Goal: Task Accomplishment & Management: Complete application form

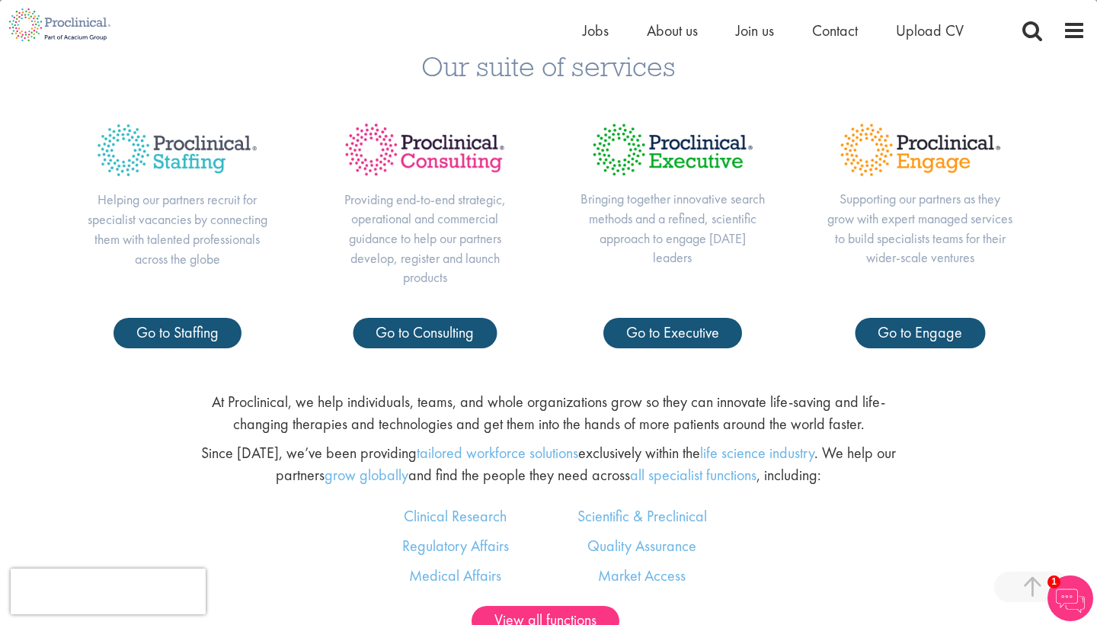
scroll to position [670, 0]
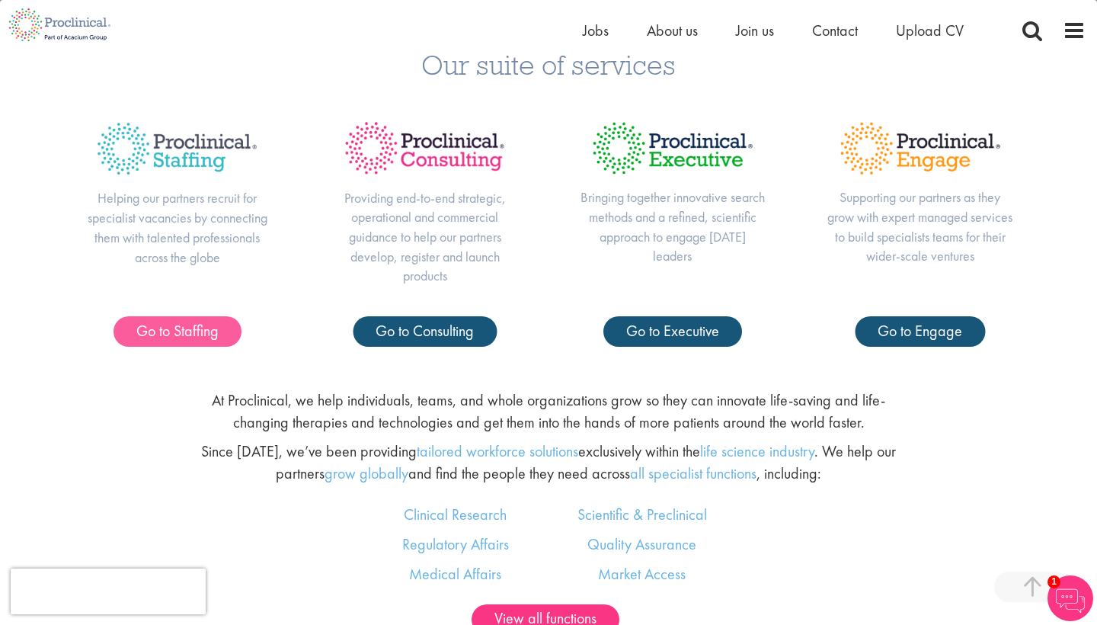
click at [192, 325] on span "Go to Staffing" at bounding box center [177, 331] width 82 height 20
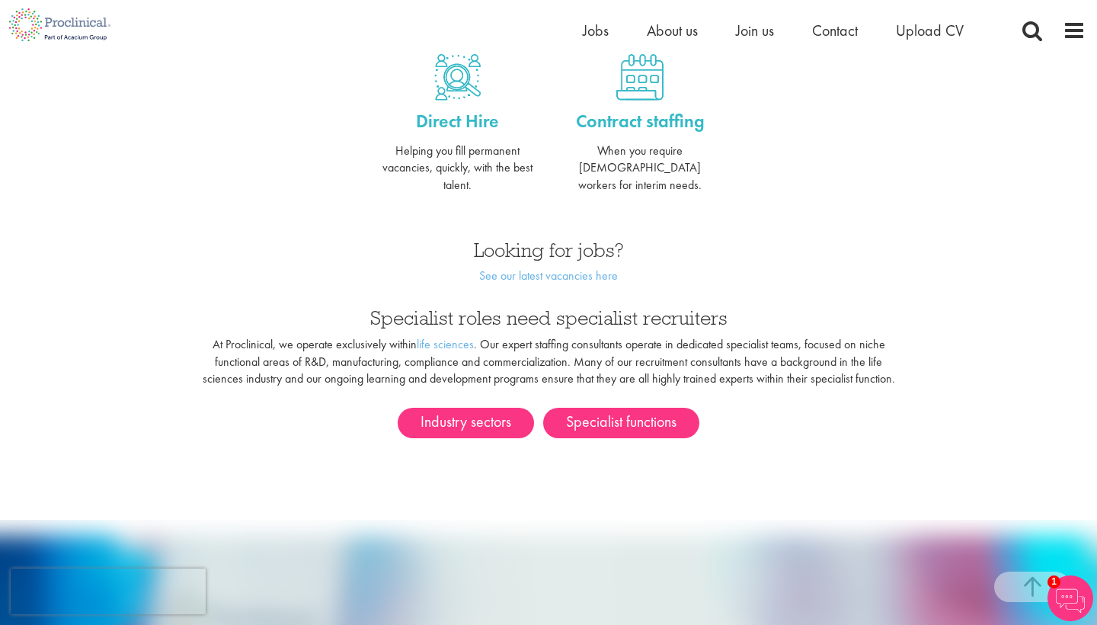
scroll to position [677, 0]
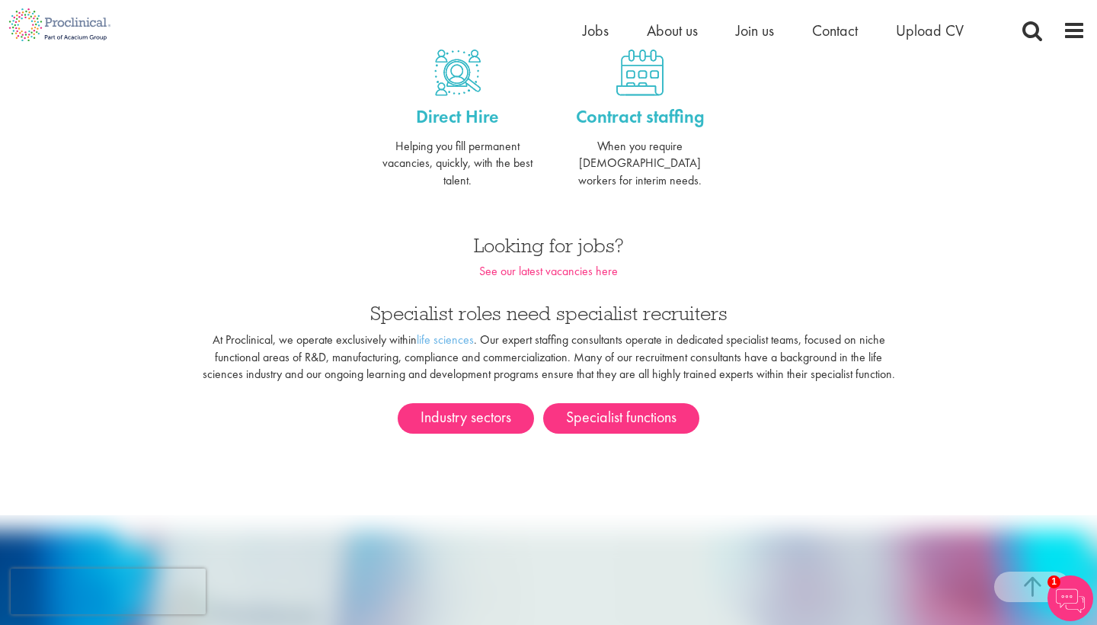
click at [591, 263] on link "See our latest vacancies here" at bounding box center [548, 271] width 139 height 16
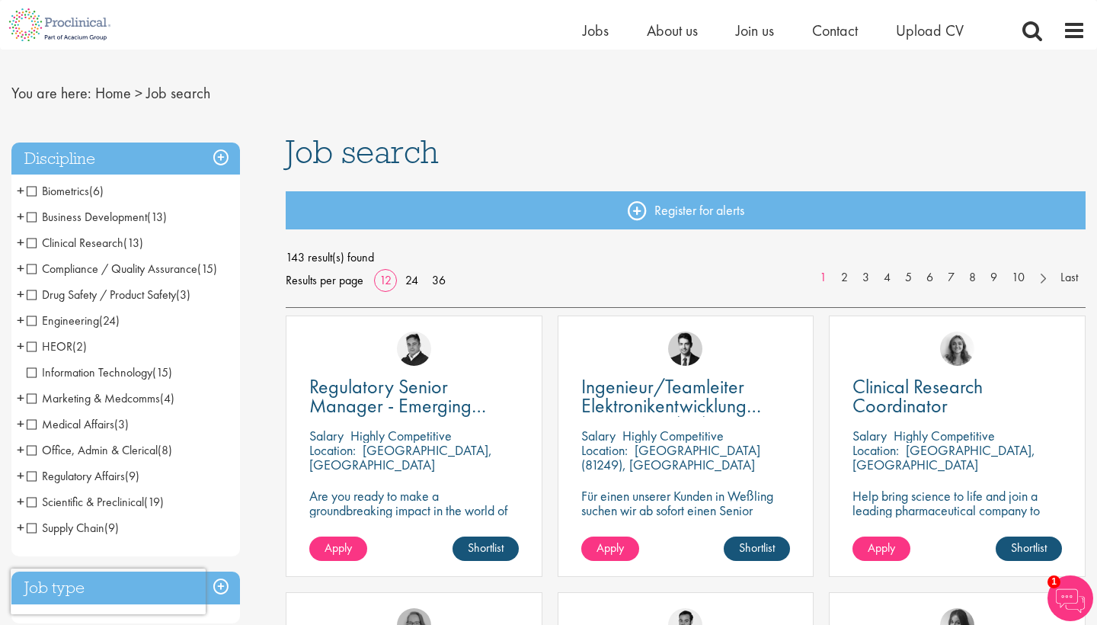
scroll to position [27, 0]
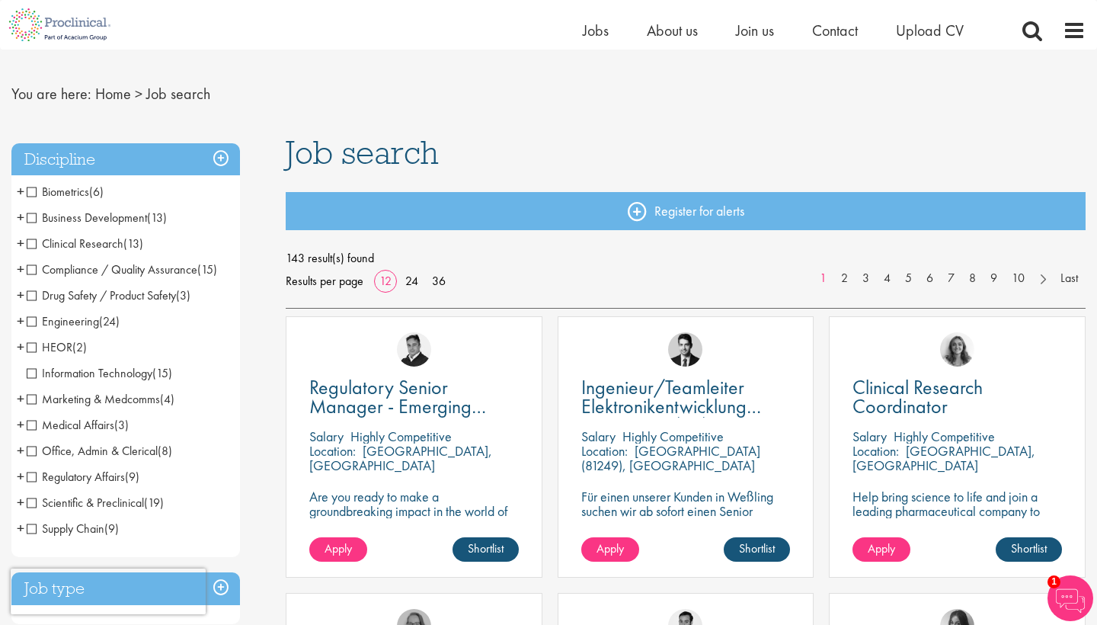
click at [34, 449] on span "Office, Admin & Clerical" at bounding box center [92, 451] width 131 height 16
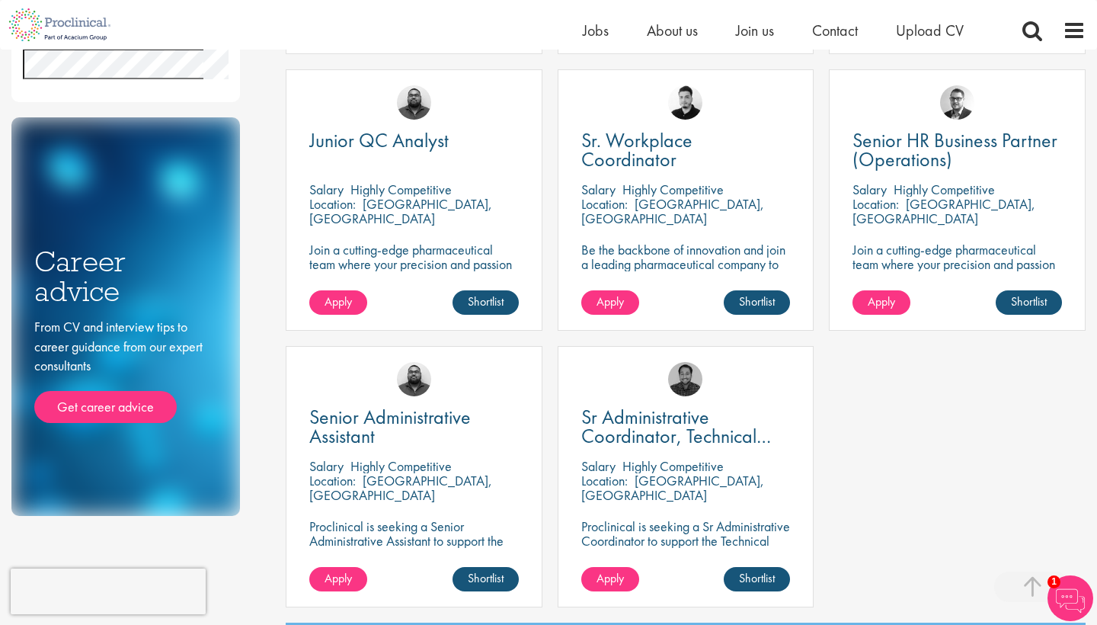
scroll to position [548, 0]
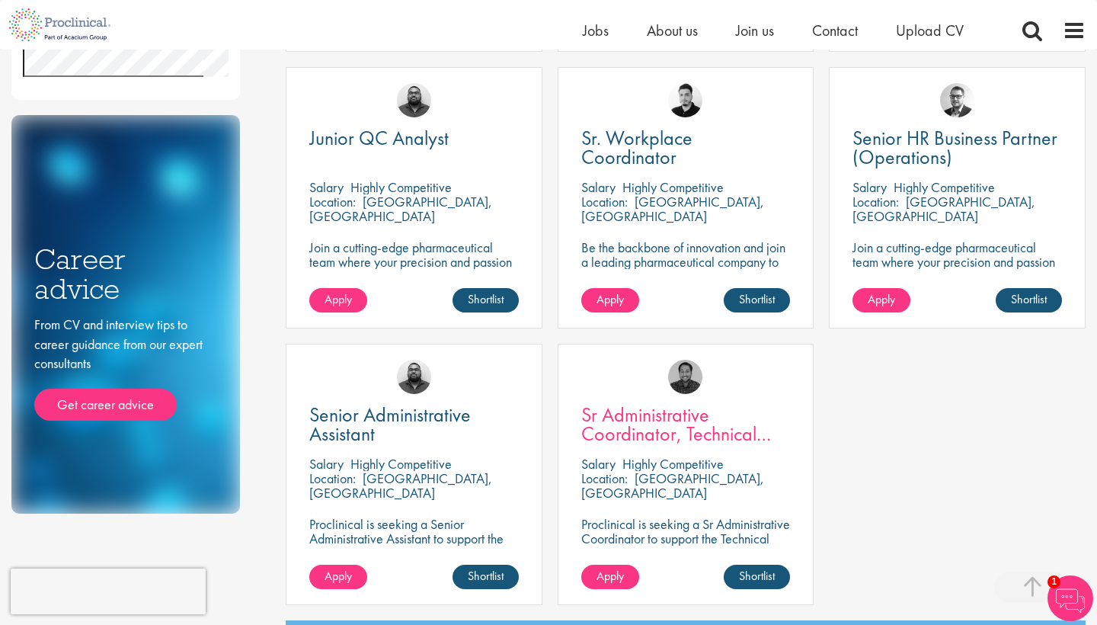
click at [665, 428] on span "Sr Administrative Coordinator, Technical Operations" at bounding box center [676, 434] width 190 height 64
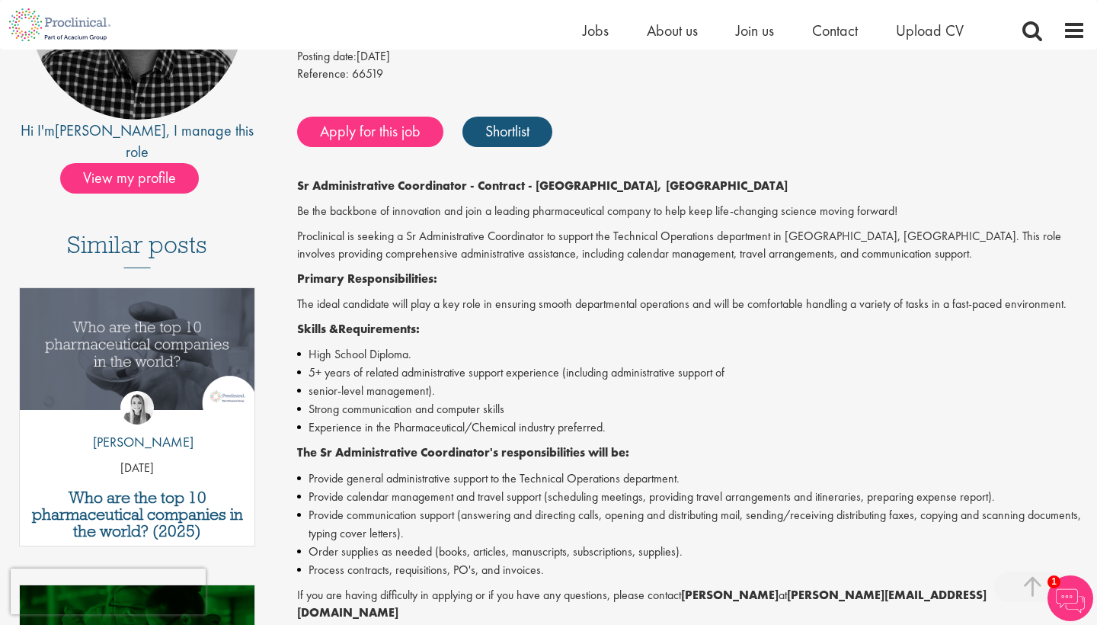
scroll to position [259, 0]
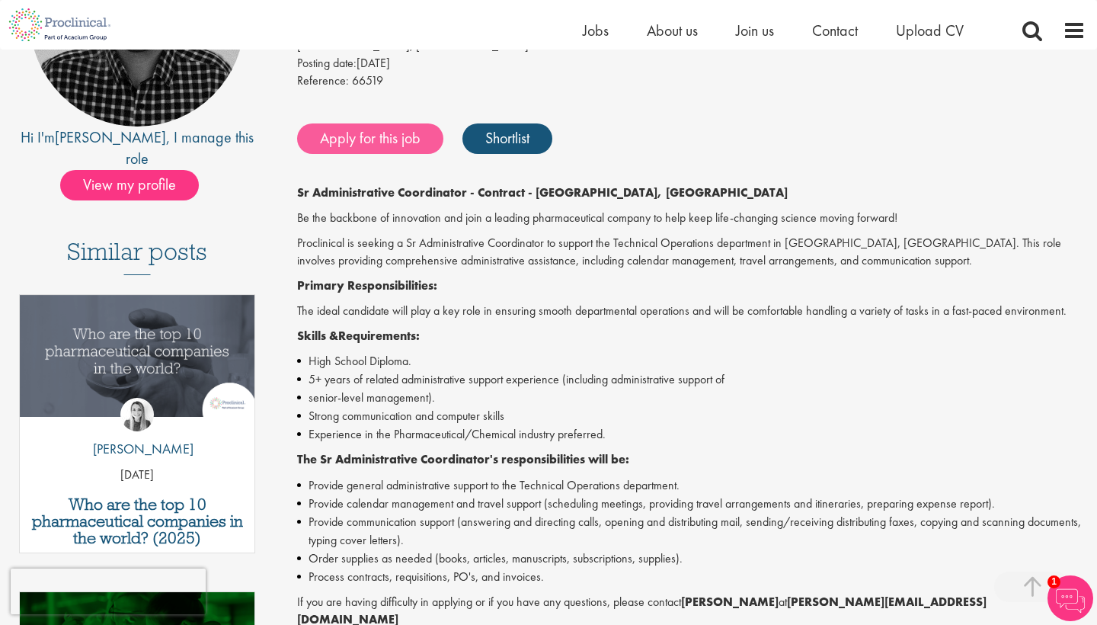
click at [399, 148] on link "Apply for this job" at bounding box center [370, 138] width 146 height 30
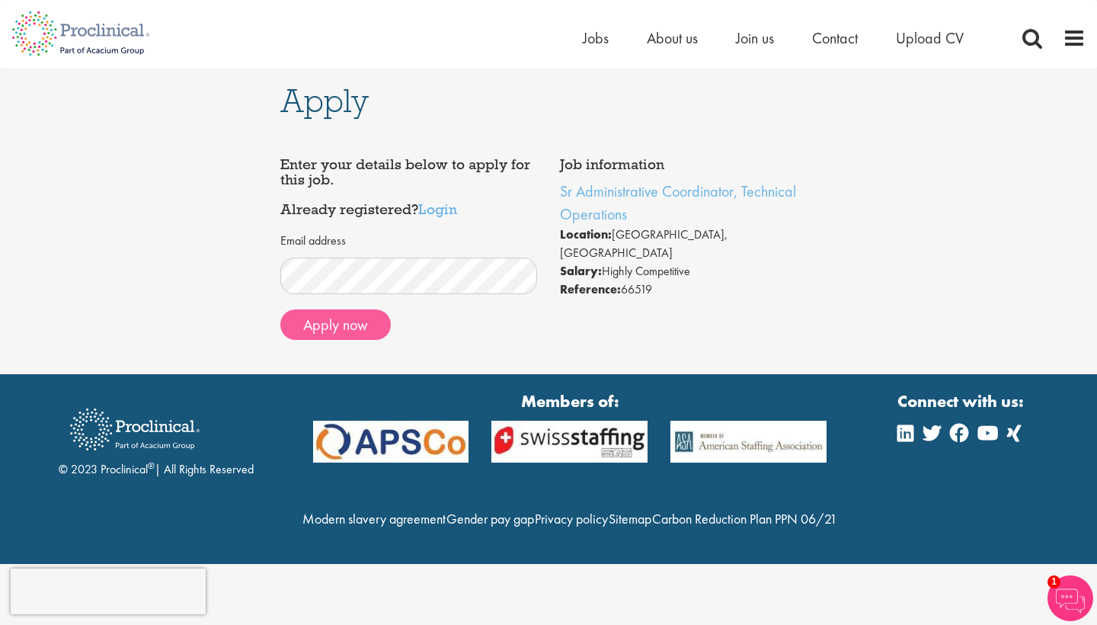
click at [314, 314] on button "Apply now" at bounding box center [335, 324] width 110 height 30
